Goal: Information Seeking & Learning: Learn about a topic

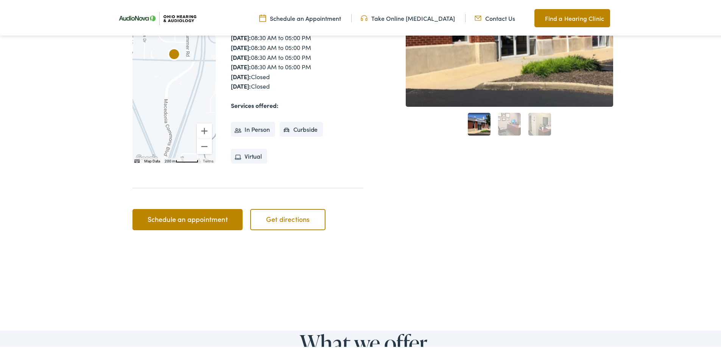
scroll to position [227, 0]
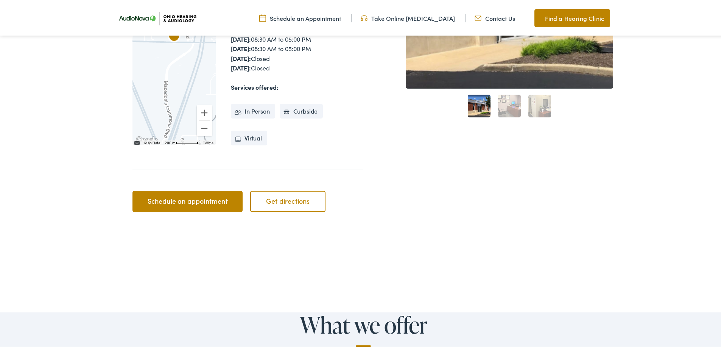
click at [505, 100] on link "2" at bounding box center [509, 104] width 23 height 23
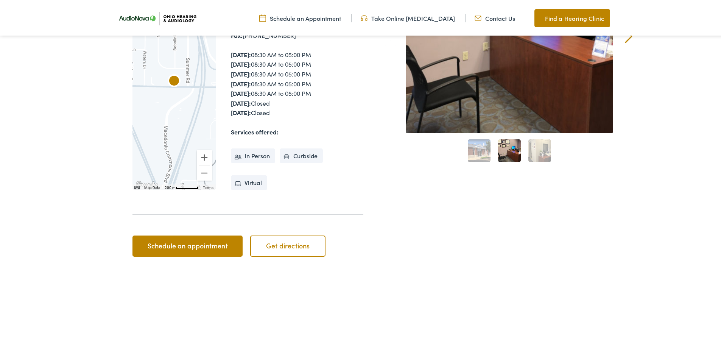
scroll to position [76, 0]
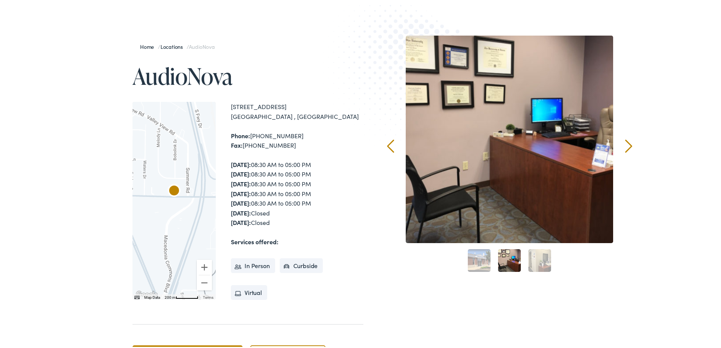
click at [534, 255] on link "3" at bounding box center [540, 259] width 23 height 23
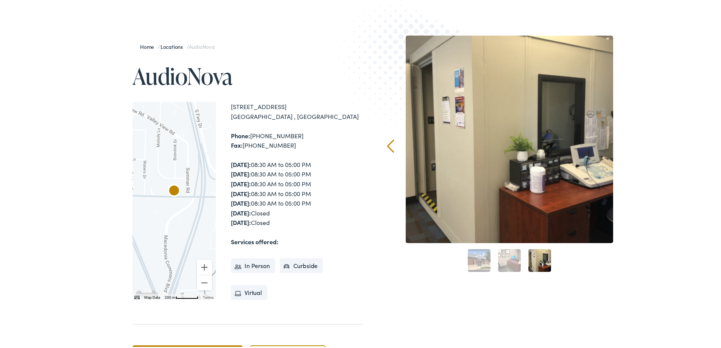
click at [481, 258] on link "1" at bounding box center [479, 259] width 23 height 23
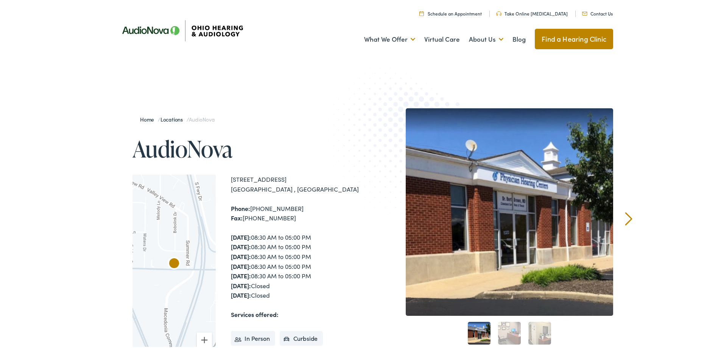
scroll to position [0, 0]
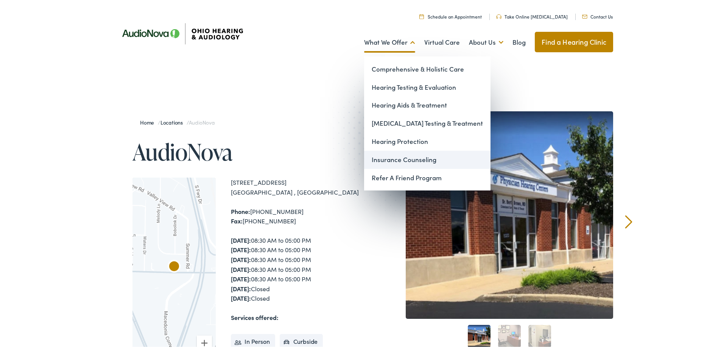
click at [433, 158] on link "Insurance Counseling" at bounding box center [427, 158] width 126 height 18
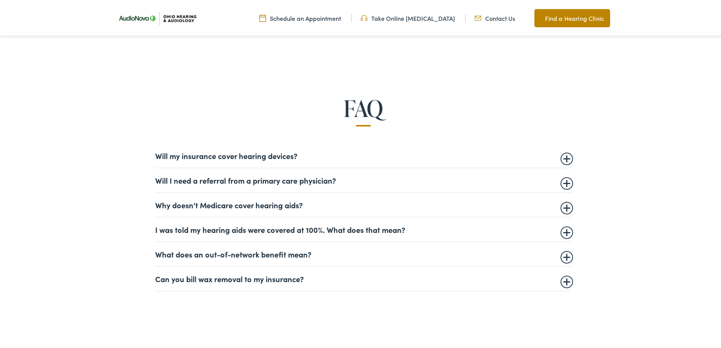
scroll to position [492, 0]
click at [245, 152] on summary "Will my insurance cover hearing devices?" at bounding box center [363, 154] width 417 height 9
